Goal: Task Accomplishment & Management: Manage account settings

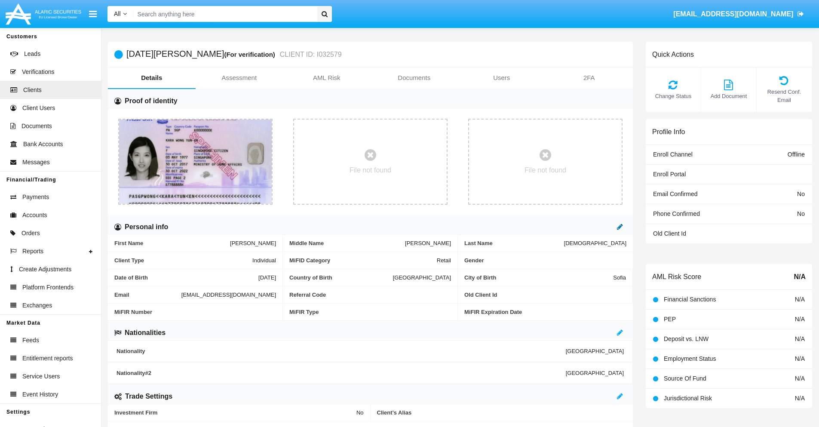
click at [620, 226] on icon at bounding box center [620, 226] width 6 height 7
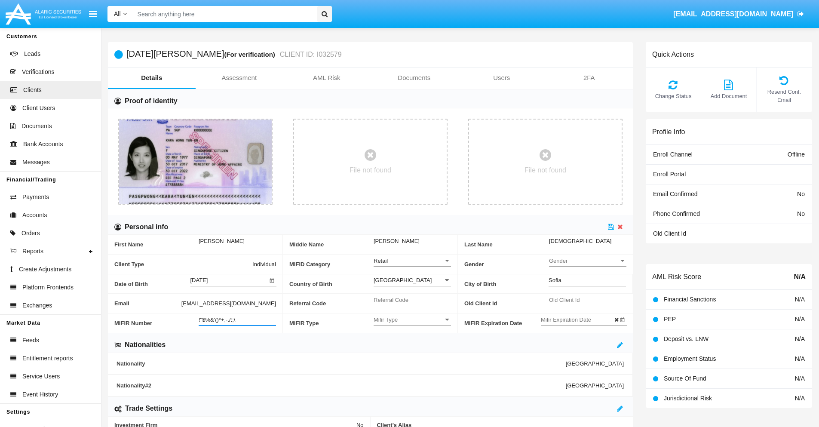
type input "!"$%&'()*+,-./:;\"
click at [611, 226] on icon at bounding box center [611, 226] width 6 height 7
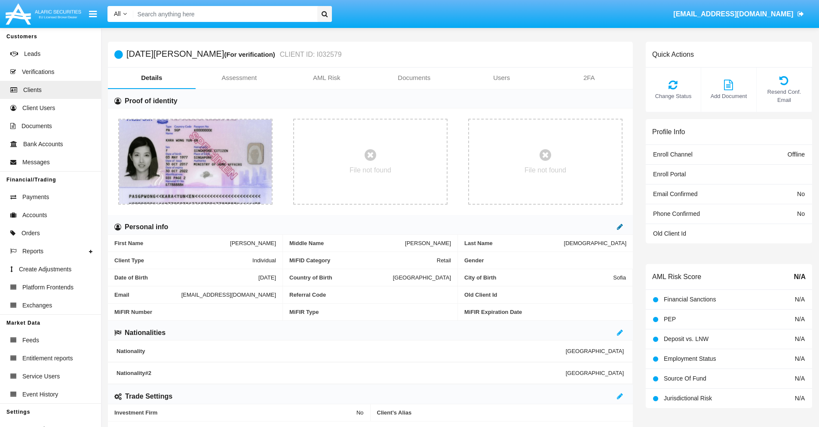
click at [620, 226] on icon at bounding box center [620, 226] width 6 height 7
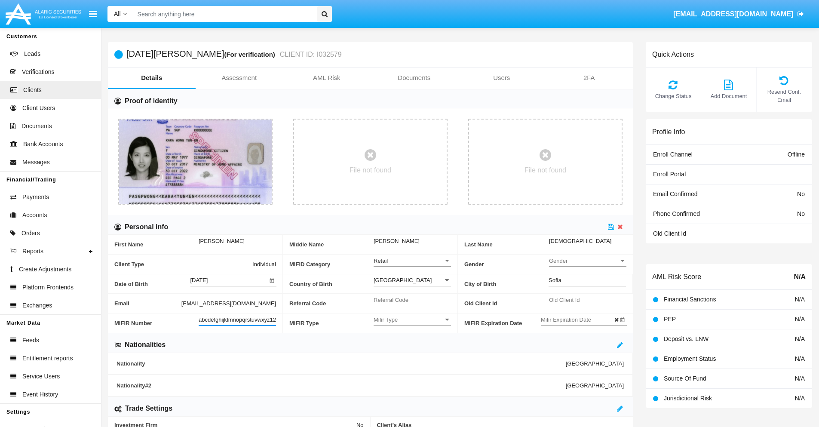
scroll to position [0, 6]
type input "abcdefghijklmnopqrstuvwxyz1234"
click at [611, 226] on icon at bounding box center [611, 226] width 6 height 7
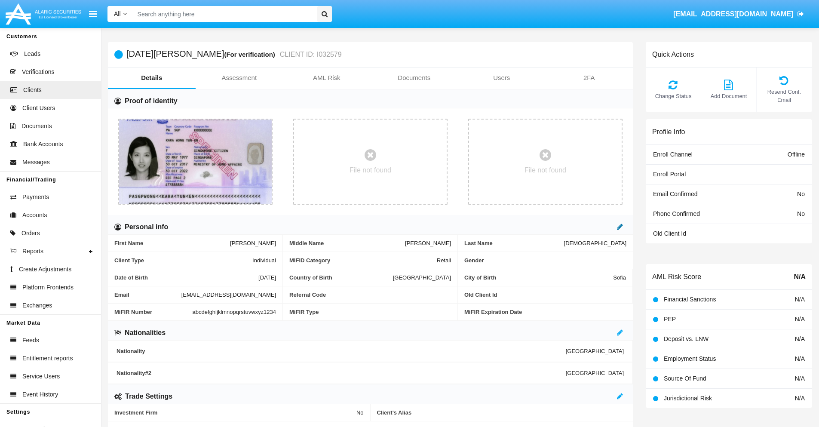
click at [620, 226] on icon at bounding box center [620, 226] width 6 height 7
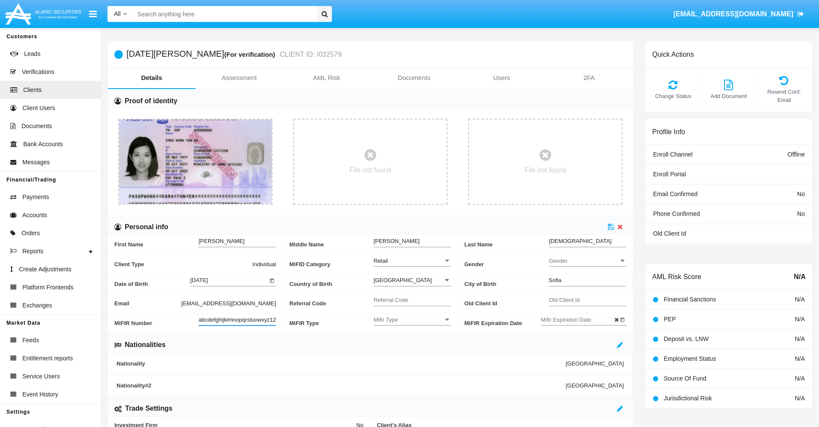
scroll to position [0, 9]
type input "abcdefghijklmnopqrstuvwxyz12345"
click at [611, 226] on icon at bounding box center [611, 226] width 6 height 7
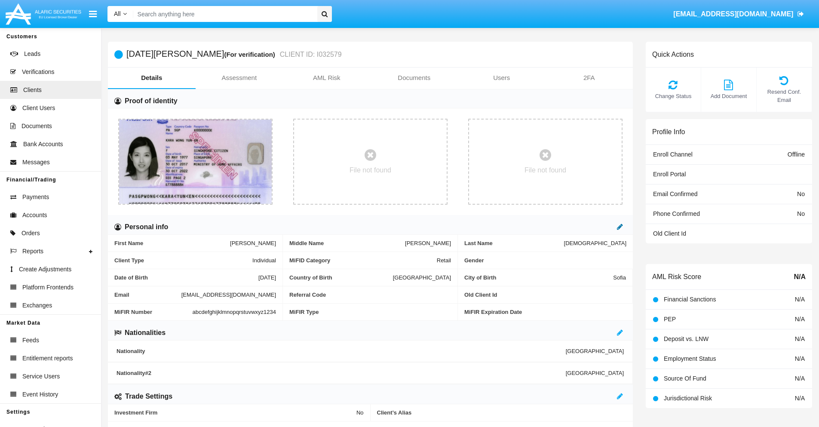
click at [620, 226] on icon at bounding box center [620, 226] width 6 height 7
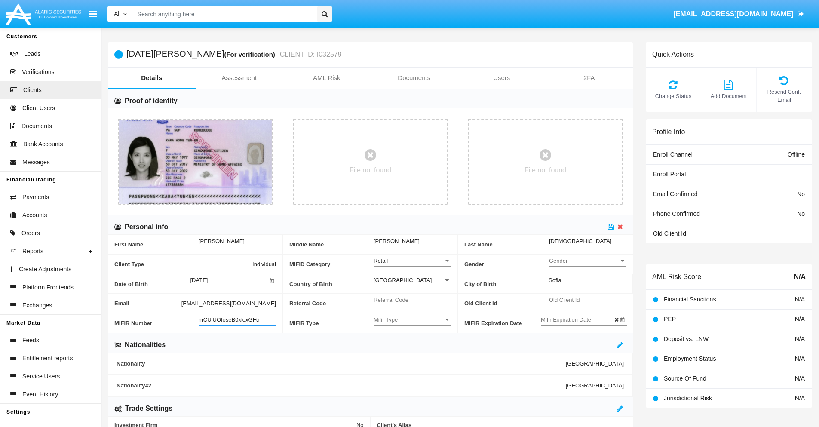
type input "mCUlUOfoseB0xloxGFtr"
click at [412, 319] on span "Mifir Type" at bounding box center [408, 319] width 70 height 7
click at [412, 341] on span "CONCAT" at bounding box center [411, 341] width 77 height 17
click at [579, 319] on input "Mifir Expiration Date" at bounding box center [579, 319] width 77 height 7
click at [566, 174] on span "OCT 2025" at bounding box center [559, 175] width 19 height 7
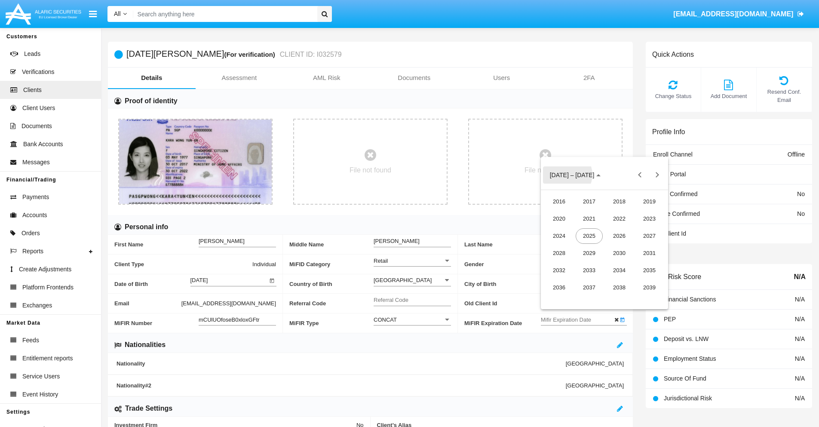
click at [619, 253] on div "2030" at bounding box center [618, 252] width 27 height 15
click at [559, 218] on div "JAN" at bounding box center [558, 218] width 27 height 15
click at [587, 229] on div "1" at bounding box center [586, 228] width 15 height 15
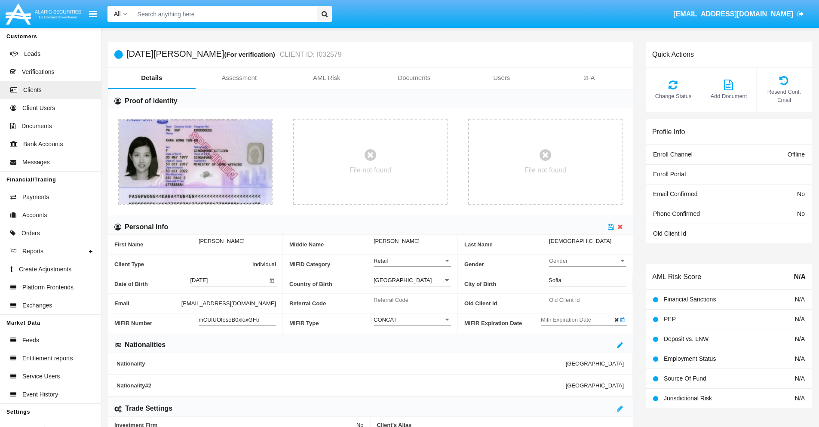
type input "[DATE]"
click at [611, 226] on icon at bounding box center [611, 226] width 6 height 7
